Goal: Information Seeking & Learning: Learn about a topic

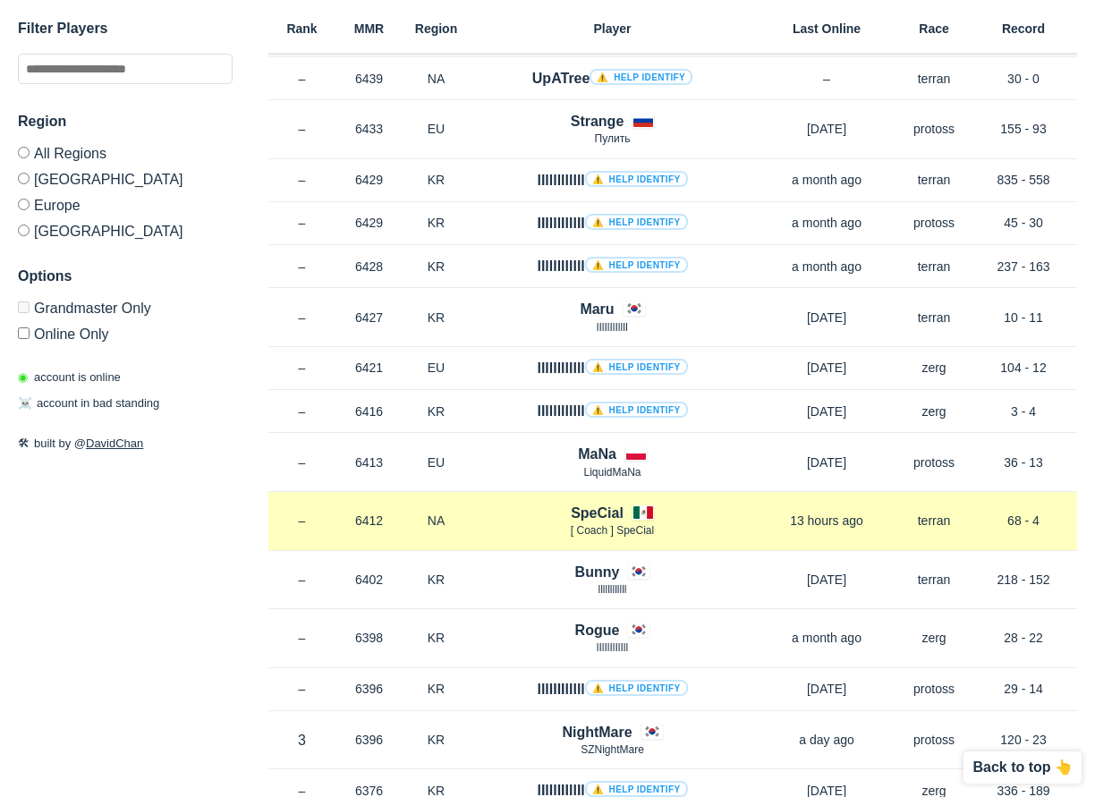
scroll to position [2504, 0]
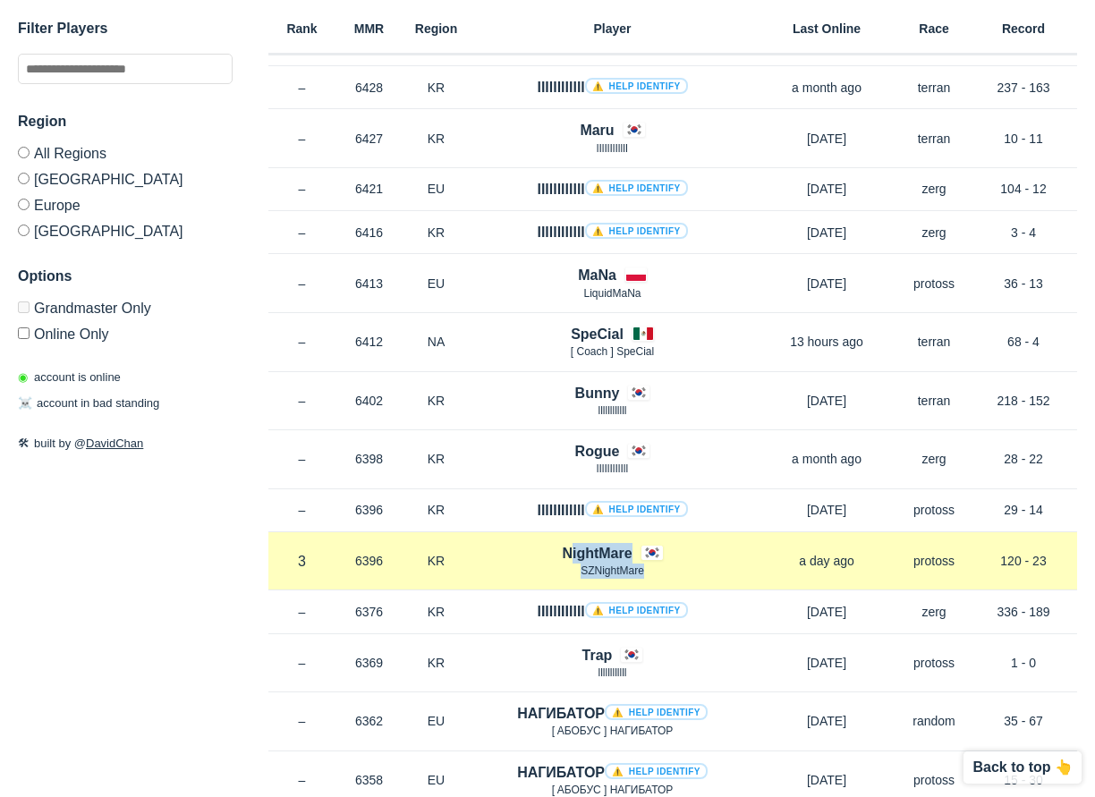
drag, startPoint x: 522, startPoint y: 548, endPoint x: 715, endPoint y: 572, distance: 193.8
click at [715, 572] on div "NightMare SZNightMare" at bounding box center [612, 561] width 285 height 37
click at [715, 572] on p "SZNightMare" at bounding box center [612, 570] width 285 height 15
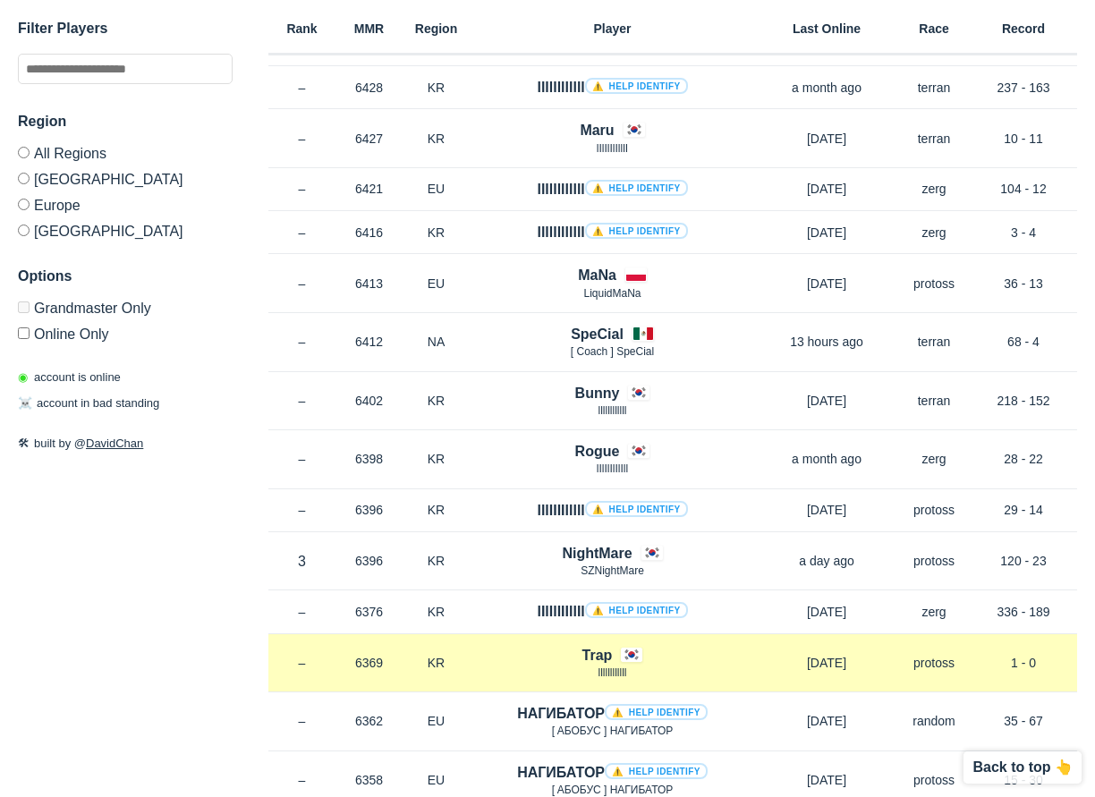
drag, startPoint x: 677, startPoint y: 678, endPoint x: 462, endPoint y: 658, distance: 216.4
click at [462, 658] on div "Rank – MMR 6369 Region KR Trap llllllllllll [DATE] Race protoss Record 1 - 0" at bounding box center [672, 663] width 809 height 59
click at [462, 658] on p "KR" at bounding box center [435, 663] width 67 height 18
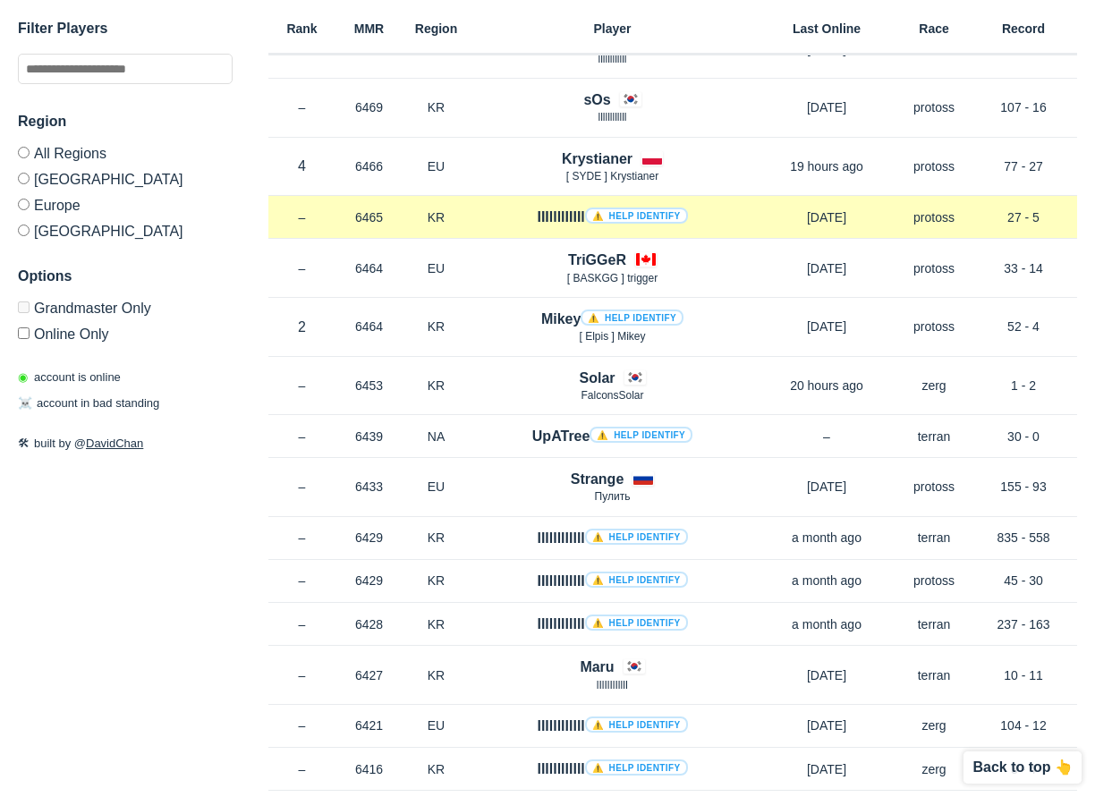
scroll to position [1878, 0]
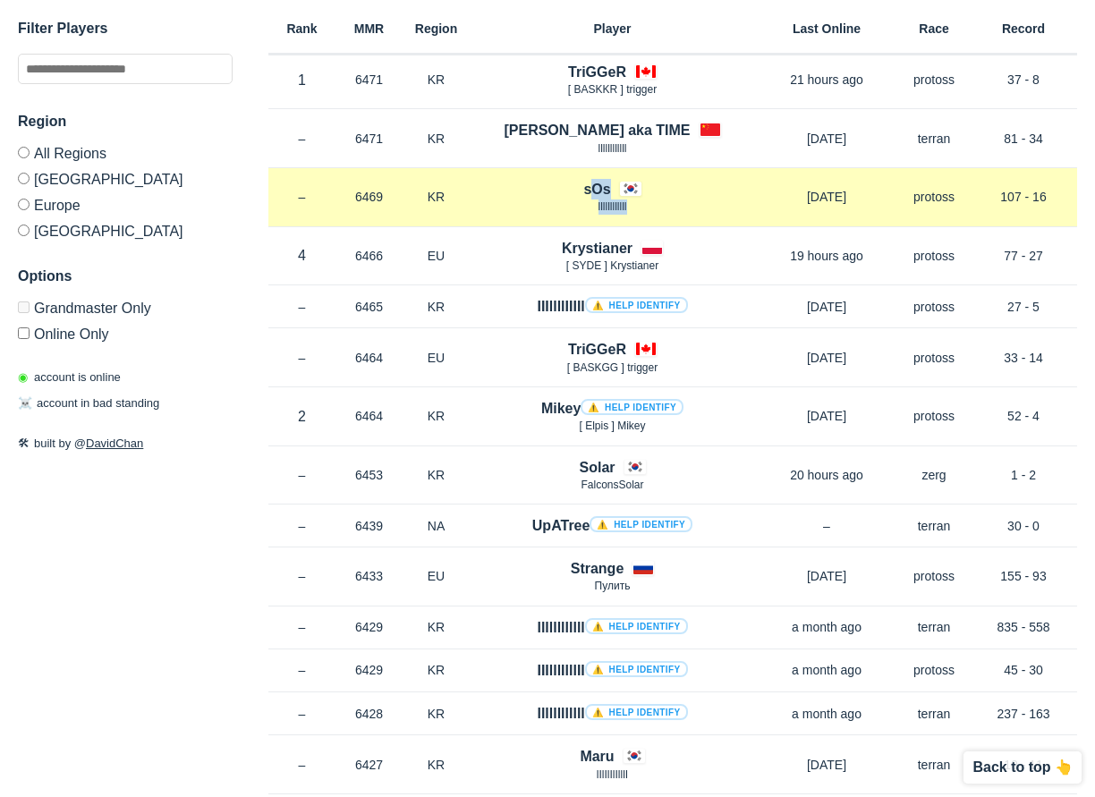
drag, startPoint x: 522, startPoint y: 174, endPoint x: 665, endPoint y: 210, distance: 147.5
click at [665, 210] on div "Rank – MMR 6469 Region KR sOs llllllllllll [DATE] Race protoss Record 107 - 16" at bounding box center [672, 197] width 809 height 59
click at [665, 210] on p "llllllllllll" at bounding box center [612, 206] width 285 height 15
drag, startPoint x: 665, startPoint y: 210, endPoint x: 515, endPoint y: 181, distance: 153.1
click at [515, 181] on div "sOs llllllllllll" at bounding box center [612, 197] width 285 height 37
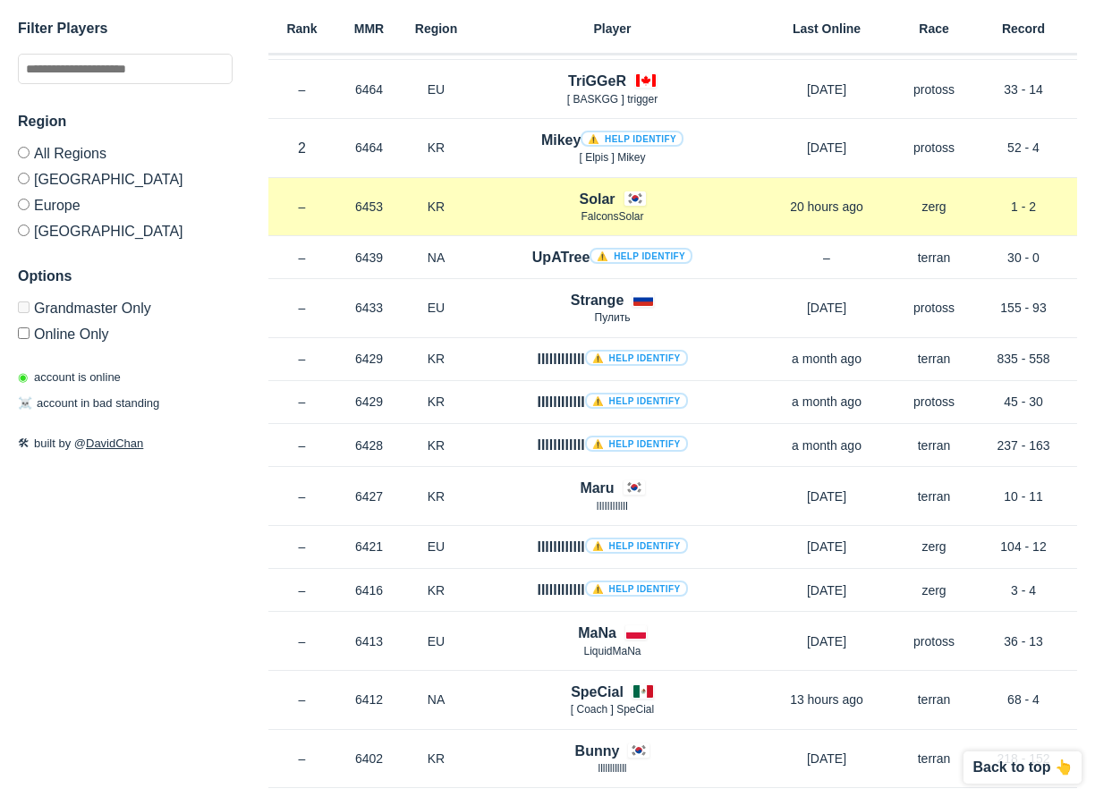
scroll to position [2057, 0]
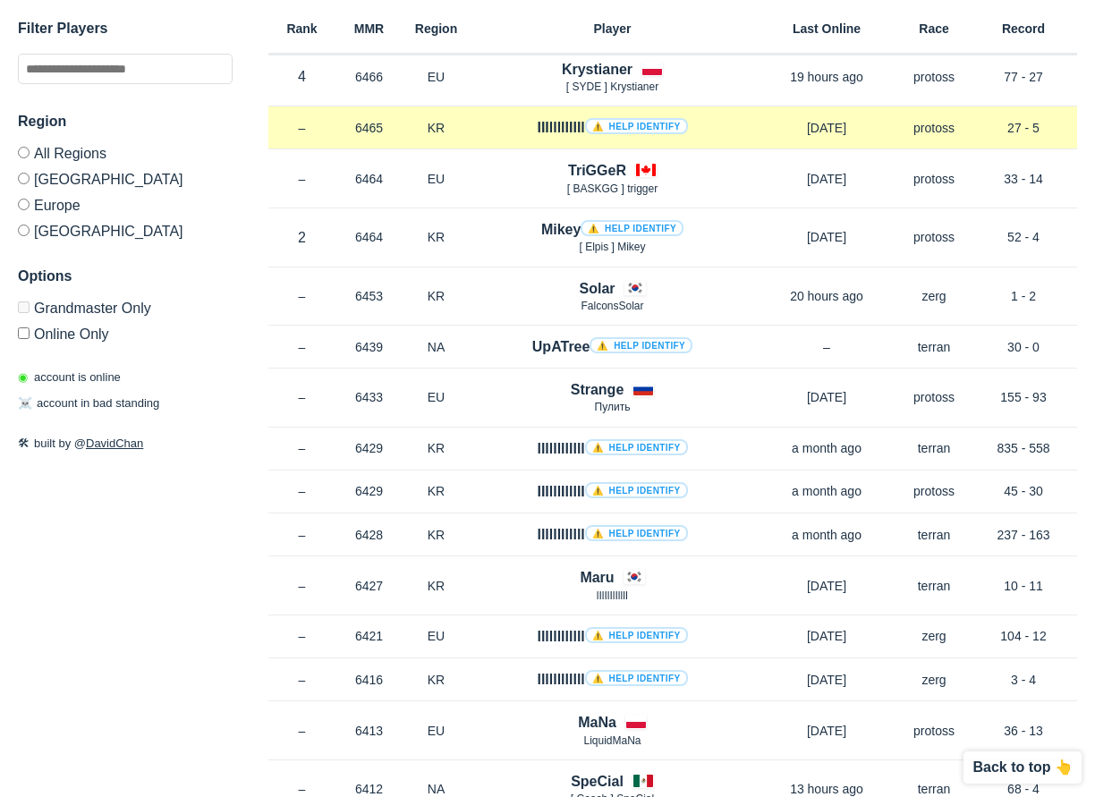
drag, startPoint x: 521, startPoint y: 122, endPoint x: 719, endPoint y: 134, distance: 199.0
click at [719, 134] on div "IIIllllIIIIl ⚠️ Help identify" at bounding box center [612, 127] width 285 height 21
drag, startPoint x: 719, startPoint y: 134, endPoint x: 500, endPoint y: 121, distance: 219.5
click at [500, 121] on div "IIIllllIIIIl ⚠️ Help identify" at bounding box center [612, 127] width 285 height 21
